Goal: Check status: Check status

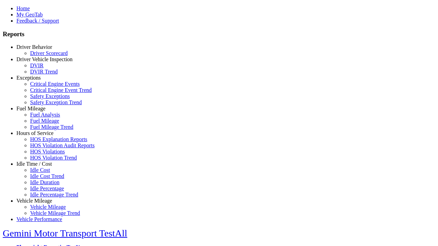
click at [39, 50] on link "Driver Behavior" at bounding box center [34, 47] width 36 height 6
click at [44, 56] on link "Driver Scorecard" at bounding box center [49, 53] width 38 height 6
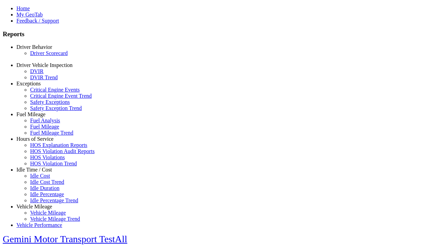
scroll to position [305, 0]
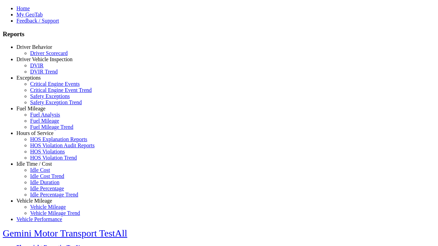
select select
